Goal: Information Seeking & Learning: Learn about a topic

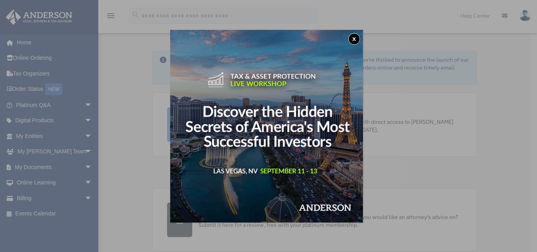
click at [355, 39] on button "x" at bounding box center [354, 39] width 12 height 12
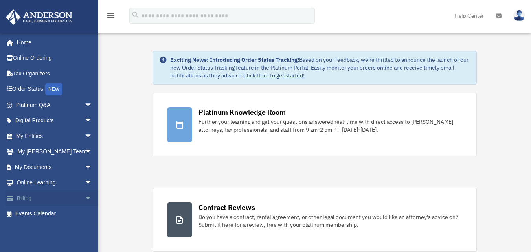
click at [27, 198] on link "Billing arrow_drop_down" at bounding box center [55, 198] width 99 height 16
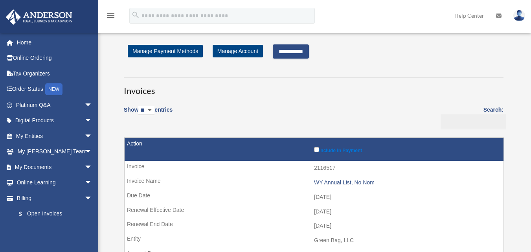
click at [299, 49] on input "**********" at bounding box center [291, 51] width 36 height 14
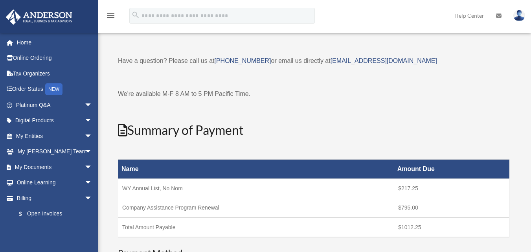
scroll to position [29, 0]
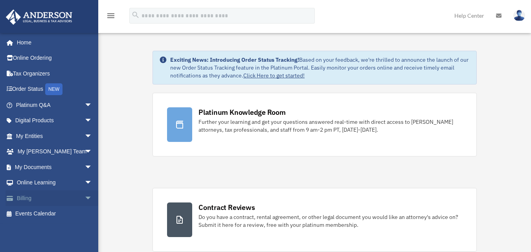
click at [22, 198] on link "Billing arrow_drop_down" at bounding box center [55, 198] width 99 height 16
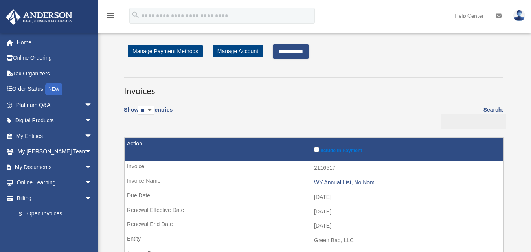
click at [303, 51] on input "**********" at bounding box center [291, 51] width 36 height 14
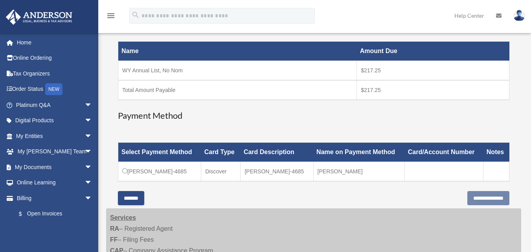
scroll to position [157, 0]
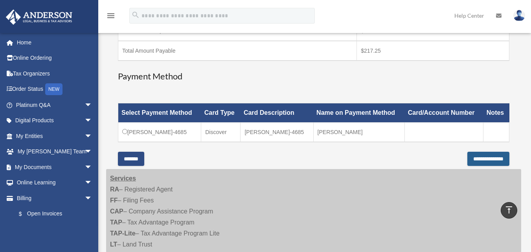
click at [483, 159] on input "**********" at bounding box center [488, 159] width 42 height 14
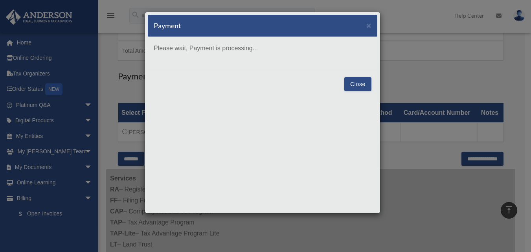
click at [364, 86] on button "Close" at bounding box center [357, 84] width 27 height 14
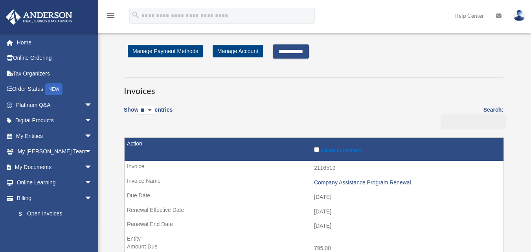
click at [292, 48] on input "**********" at bounding box center [291, 51] width 36 height 14
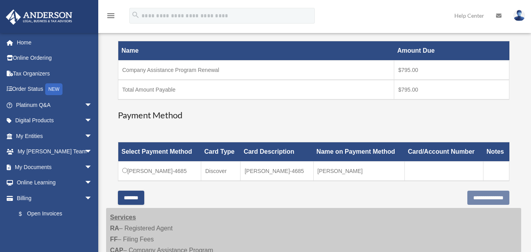
scroll to position [157, 0]
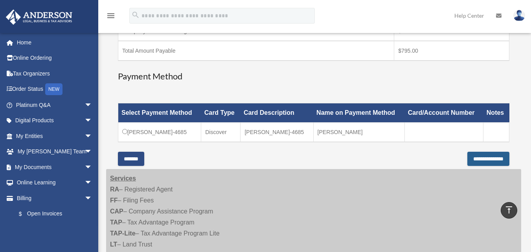
click at [474, 158] on input "**********" at bounding box center [488, 159] width 42 height 14
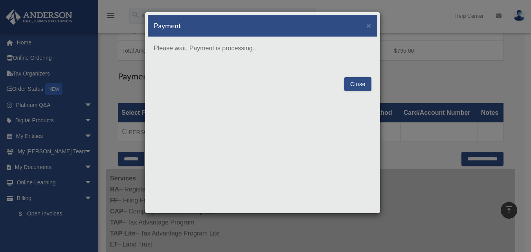
click at [358, 84] on button "Close" at bounding box center [357, 84] width 27 height 14
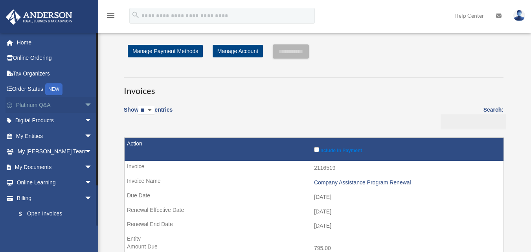
click at [31, 108] on link "Platinum Q&A arrow_drop_down" at bounding box center [55, 105] width 99 height 16
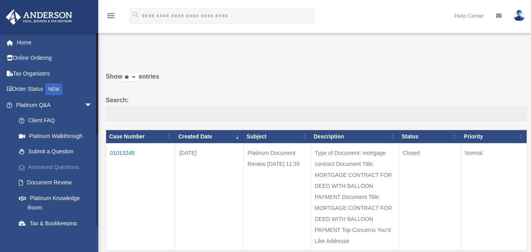
click at [56, 165] on link "Answered Questions" at bounding box center [57, 167] width 93 height 16
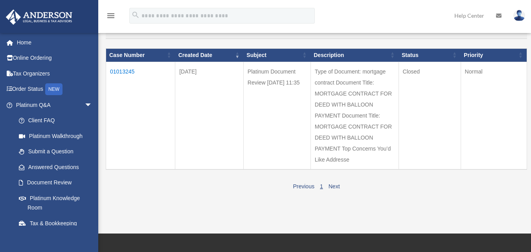
scroll to position [39, 0]
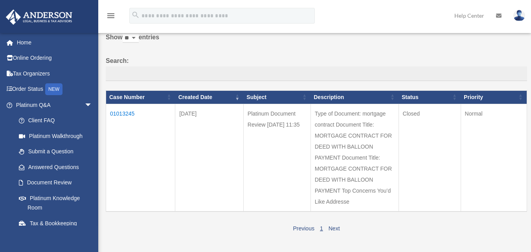
click at [121, 110] on td "01013245" at bounding box center [140, 158] width 69 height 108
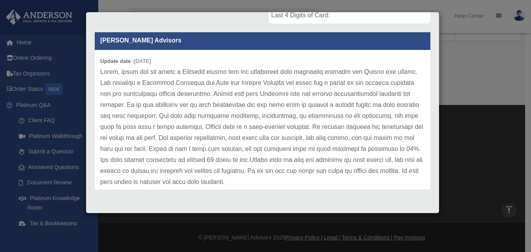
scroll to position [0, 0]
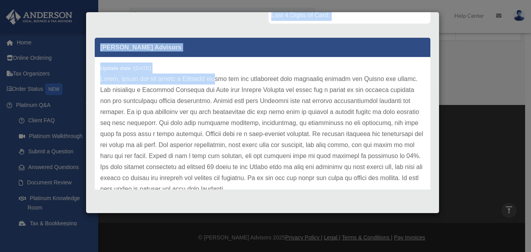
drag, startPoint x: 244, startPoint y: 26, endPoint x: 218, endPoint y: 75, distance: 55.6
click at [218, 75] on div "Comment Comments have been closed on this question, please start a new question…" at bounding box center [262, 38] width 347 height 308
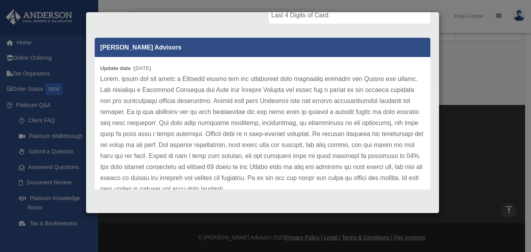
click at [480, 67] on div "Case Detail × Platinum Document Review 06/18/2025 11:35 Case Number 01013245 Cr…" at bounding box center [265, 126] width 531 height 252
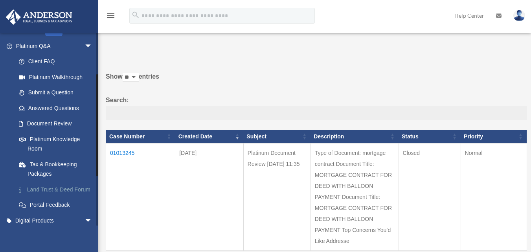
scroll to position [79, 0]
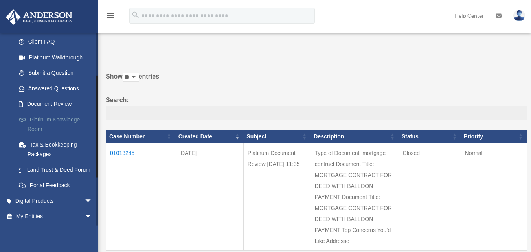
click at [49, 119] on link "Platinum Knowledge Room" at bounding box center [57, 124] width 93 height 25
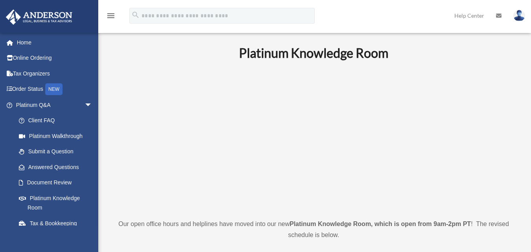
click at [489, 166] on p at bounding box center [313, 139] width 403 height 136
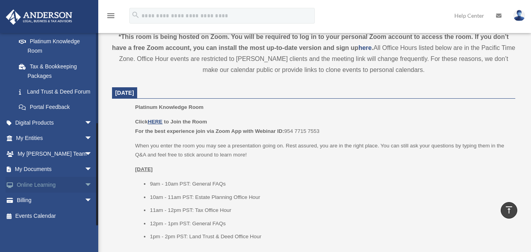
scroll to position [166, 0]
click at [84, 153] on span "arrow_drop_down" at bounding box center [92, 154] width 16 height 16
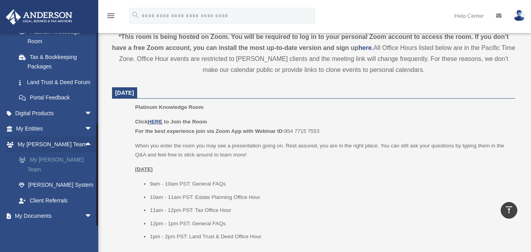
click at [52, 170] on link "My [PERSON_NAME] Team" at bounding box center [57, 164] width 93 height 25
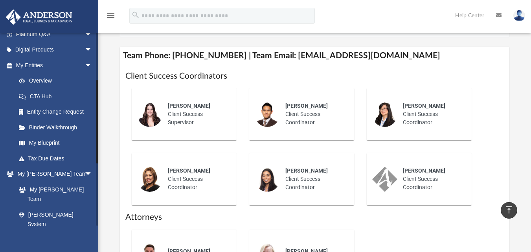
scroll to position [106, 0]
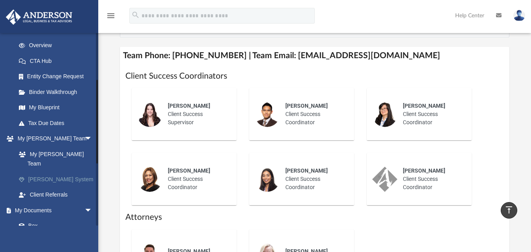
click at [46, 171] on link "[PERSON_NAME] System" at bounding box center [57, 179] width 93 height 16
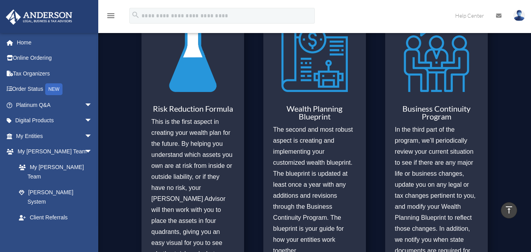
scroll to position [327, 0]
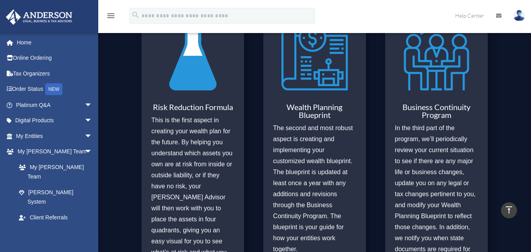
drag, startPoint x: 393, startPoint y: 143, endPoint x: 502, endPoint y: 71, distance: 130.7
click at [502, 71] on div "The Steps of the Anderson System Risk Reduction Formula This is the first aspec…" at bounding box center [314, 134] width 433 height 371
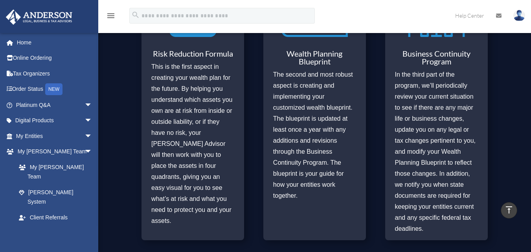
scroll to position [366, 0]
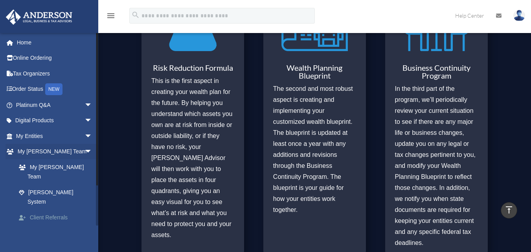
click at [44, 209] on link "Client Referrals" at bounding box center [57, 217] width 93 height 16
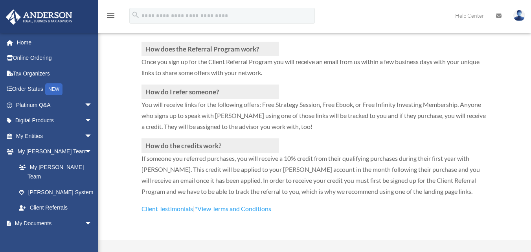
scroll to position [197, 0]
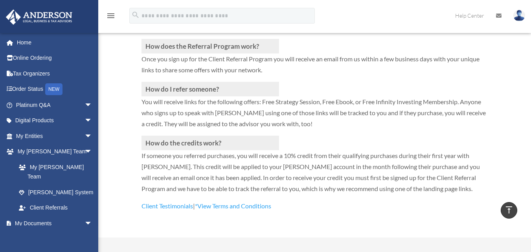
drag, startPoint x: 327, startPoint y: 188, endPoint x: 323, endPoint y: 203, distance: 15.7
click at [323, 203] on p "Client Testimonials | *View Terms and Conditions" at bounding box center [314, 205] width 346 height 11
click at [26, 73] on link "Tax Organizers" at bounding box center [55, 74] width 99 height 16
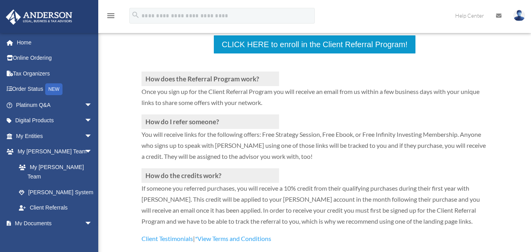
scroll to position [197, 0]
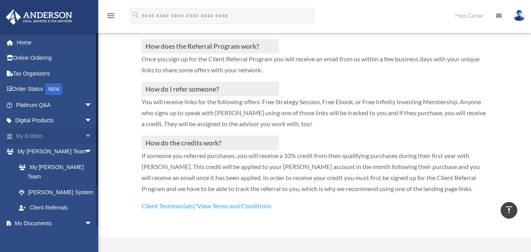
click at [18, 135] on link "My Entities arrow_drop_down" at bounding box center [55, 136] width 99 height 16
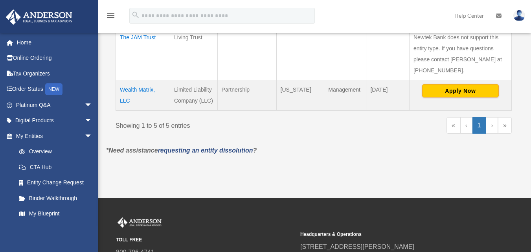
scroll to position [308, 0]
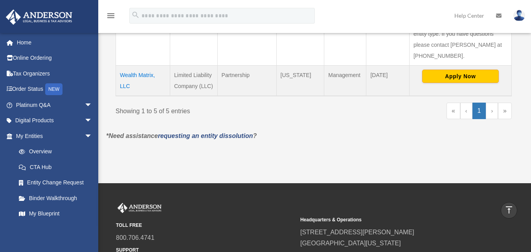
click at [138, 76] on td "Wealth Matrix, LLC" at bounding box center [143, 81] width 54 height 31
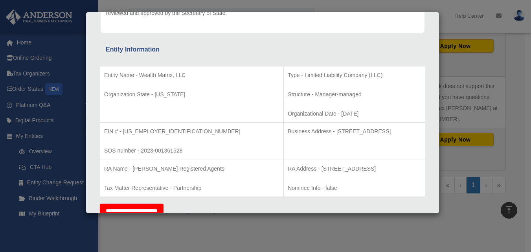
scroll to position [268, 0]
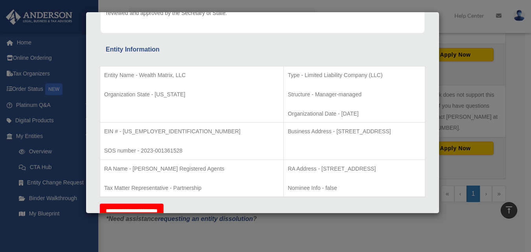
click at [530, 56] on div "Details × Articles Sent Organizational Date" at bounding box center [265, 126] width 531 height 252
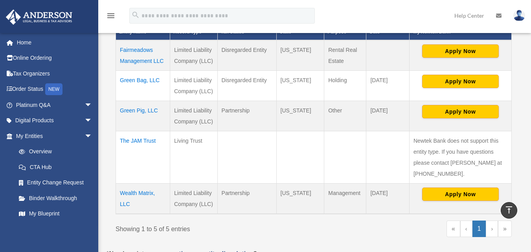
scroll to position [151, 0]
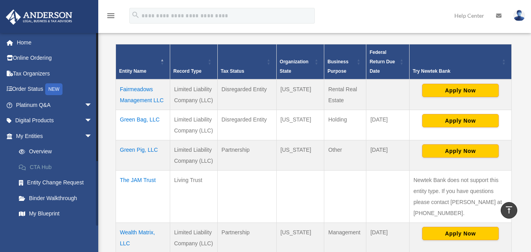
click at [34, 167] on link "CTA Hub" at bounding box center [57, 167] width 93 height 16
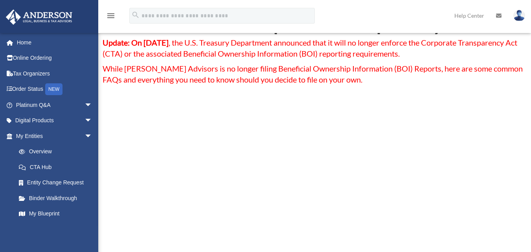
scroll to position [39, 0]
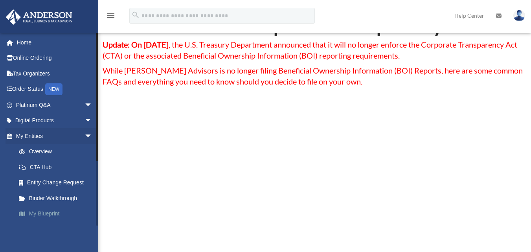
click at [37, 212] on link "My Blueprint" at bounding box center [57, 214] width 93 height 16
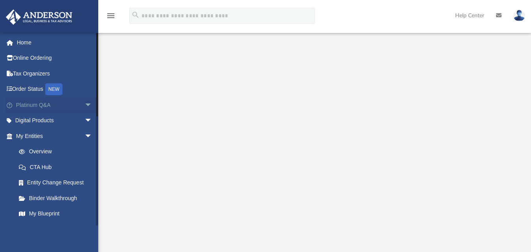
click at [31, 107] on link "Platinum Q&A arrow_drop_down" at bounding box center [55, 105] width 99 height 16
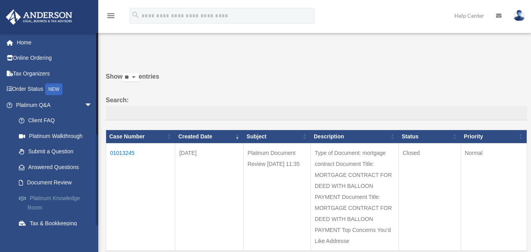
click at [62, 197] on link "Platinum Knowledge Room" at bounding box center [57, 202] width 93 height 25
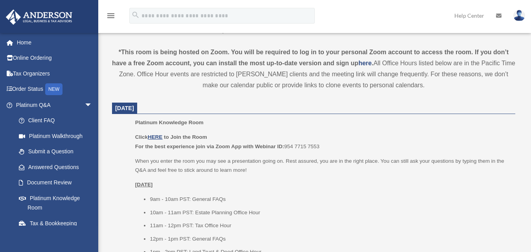
scroll to position [275, 0]
